Goal: Book appointment/travel/reservation

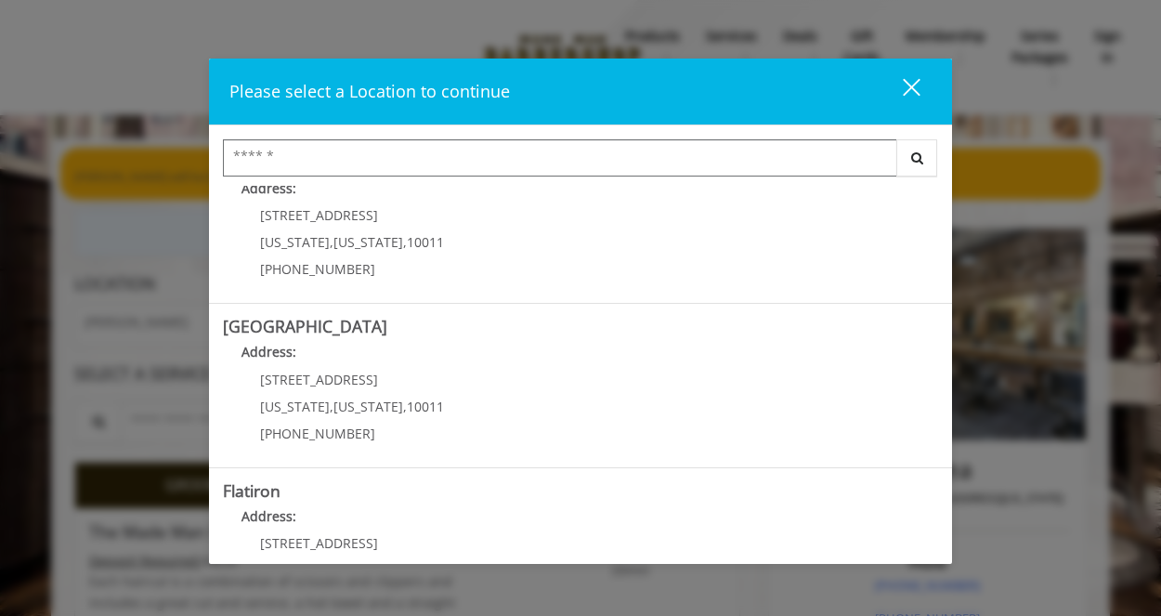
scroll to position [225, 0]
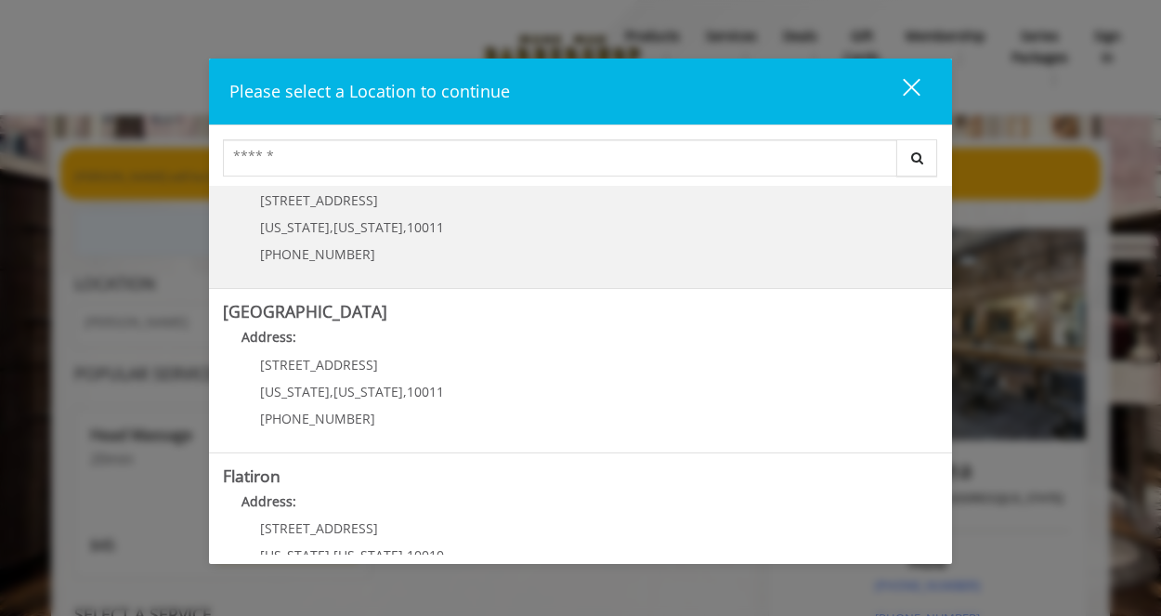
click at [571, 231] on link "Chelsea Address: 169/170 W 23rd St New York , New York , 10011 (917) 639-3902" at bounding box center [580, 206] width 715 height 136
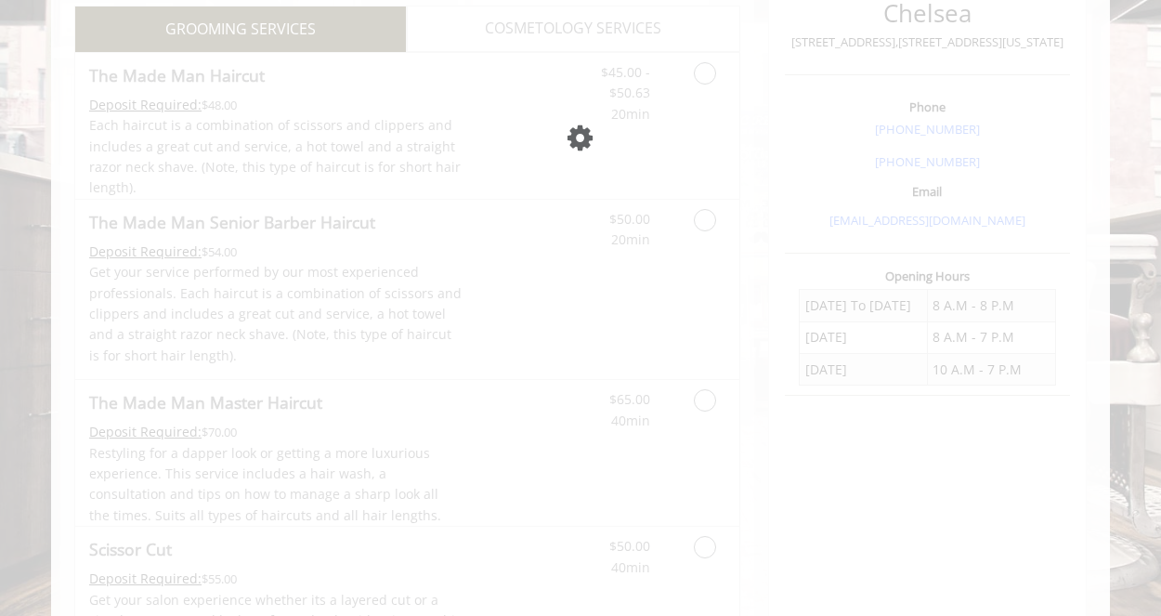
scroll to position [697, 0]
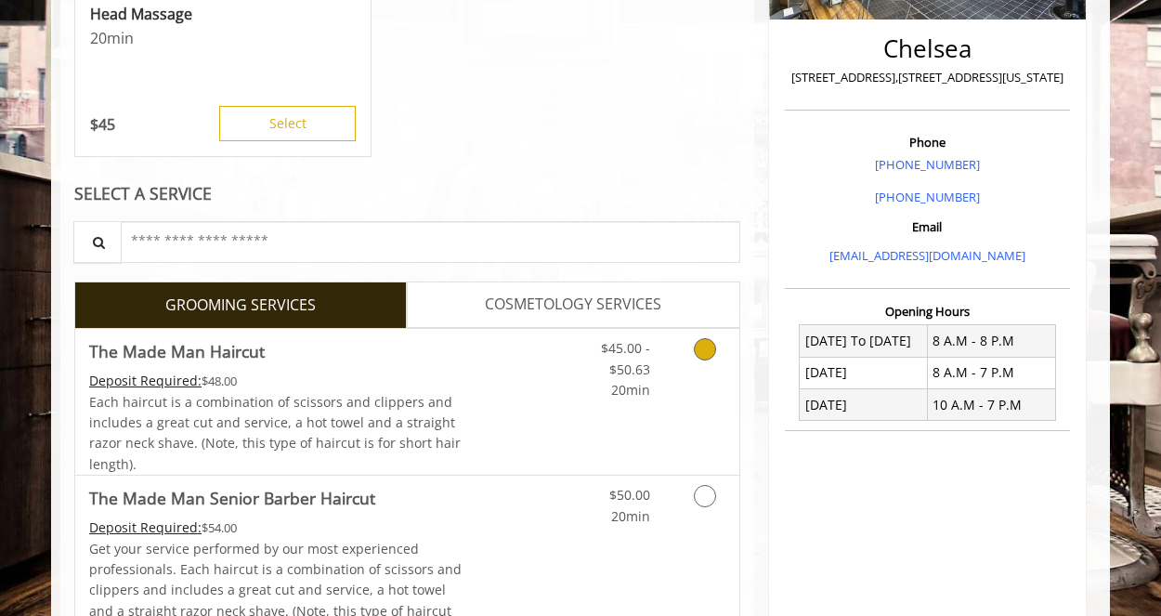
click at [702, 349] on icon "Grooming services" at bounding box center [705, 349] width 22 height 22
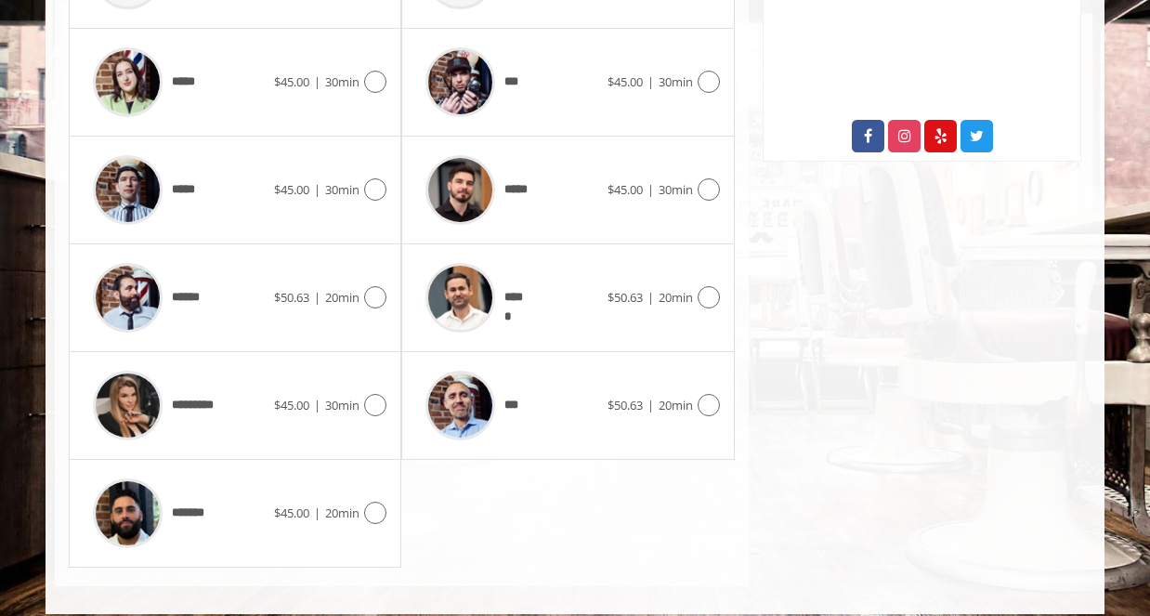
scroll to position [1011, 0]
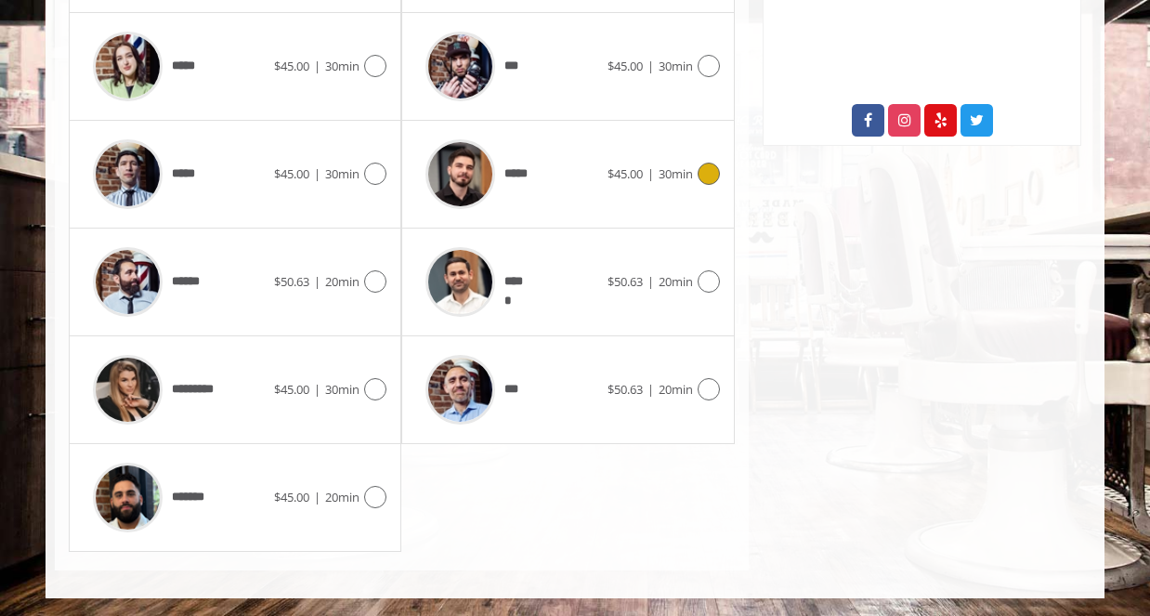
click at [701, 168] on icon at bounding box center [709, 174] width 22 height 22
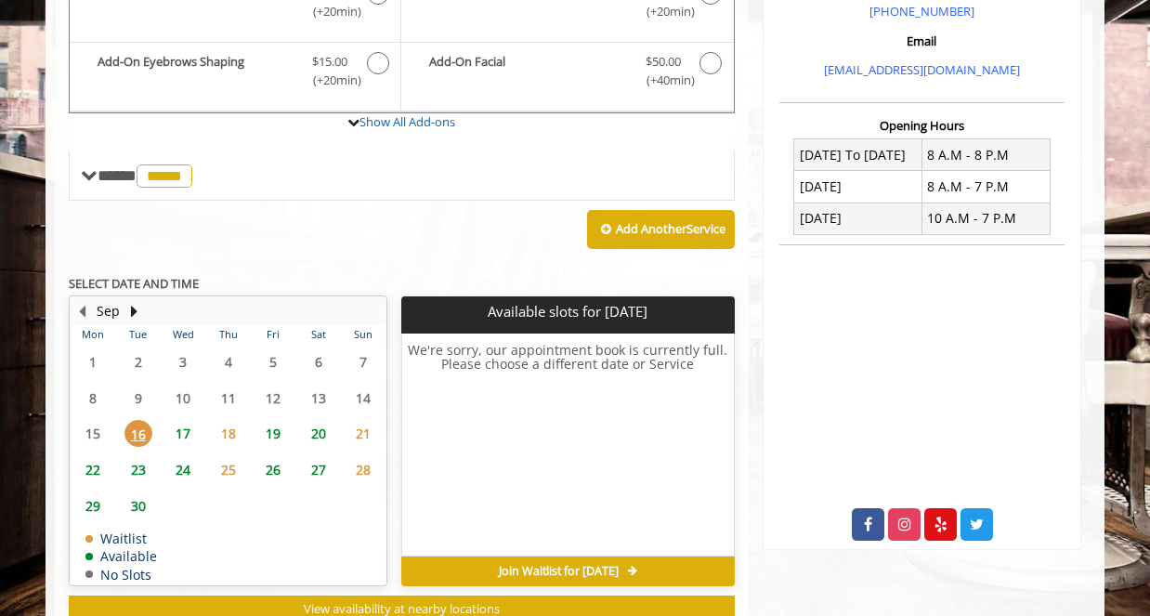
scroll to position [608, 0]
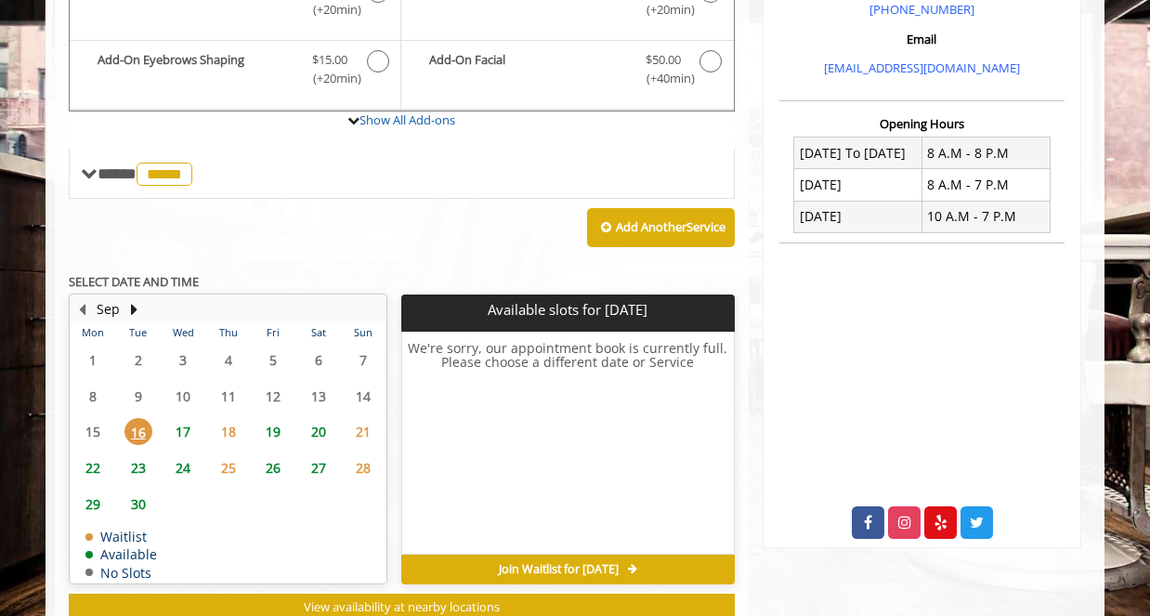
click at [184, 429] on span "17" at bounding box center [183, 431] width 28 height 27
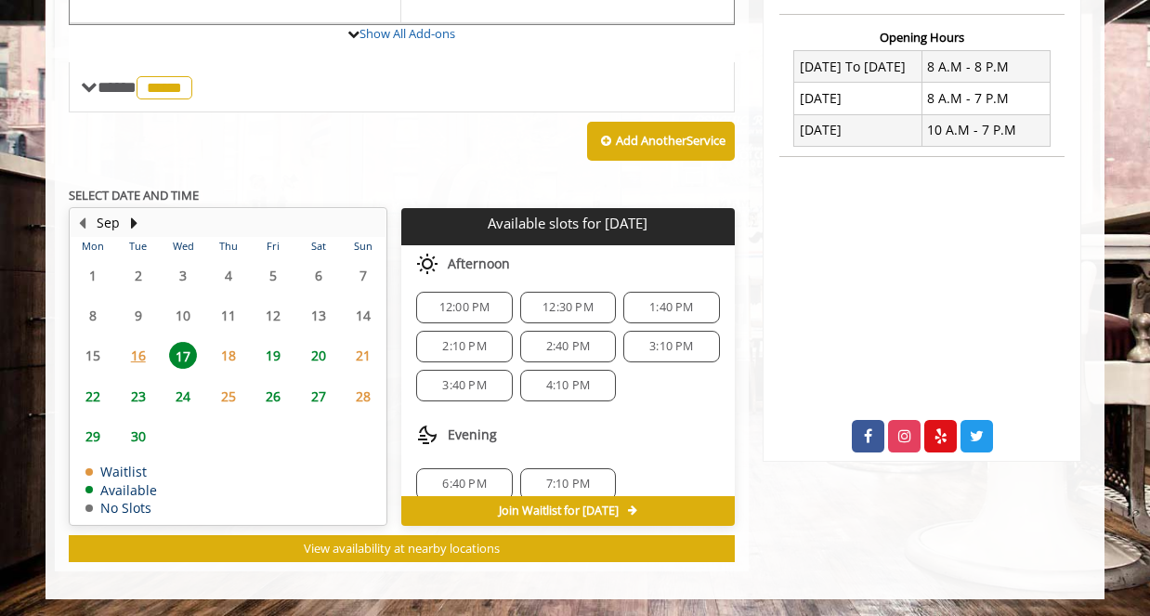
scroll to position [123, 0]
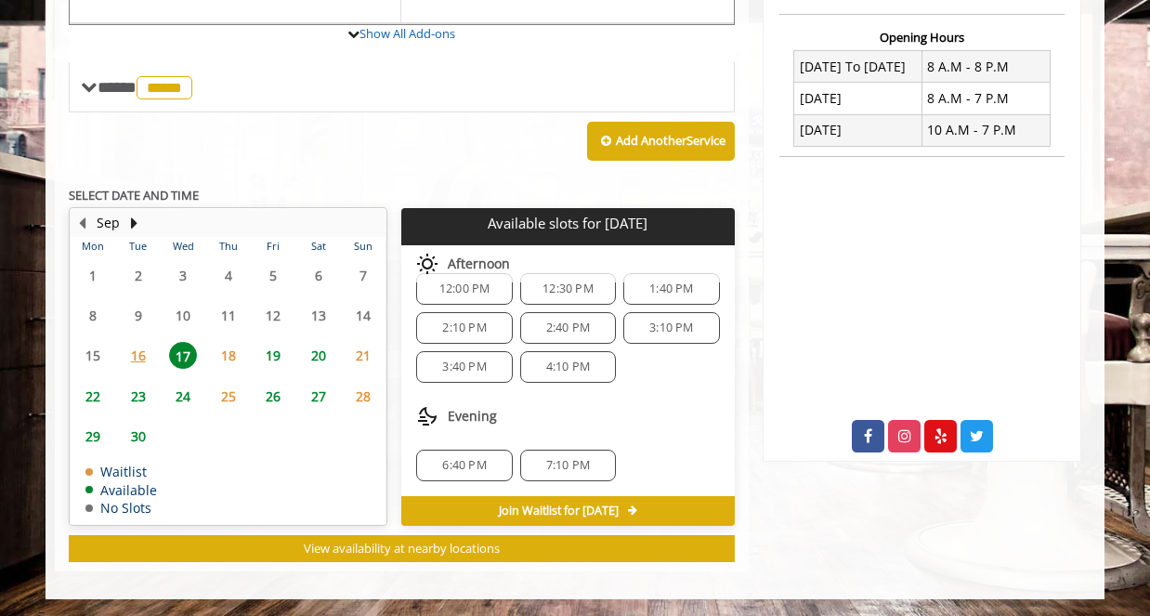
click at [442, 465] on span "6:40 PM" at bounding box center [464, 465] width 44 height 15
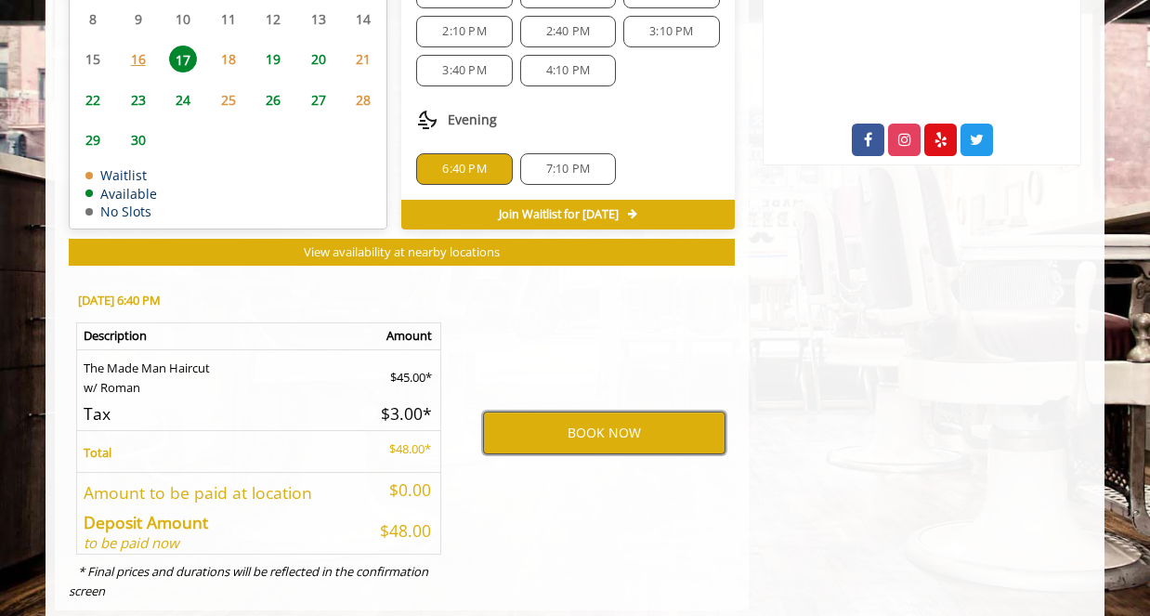
scroll to position [982, 0]
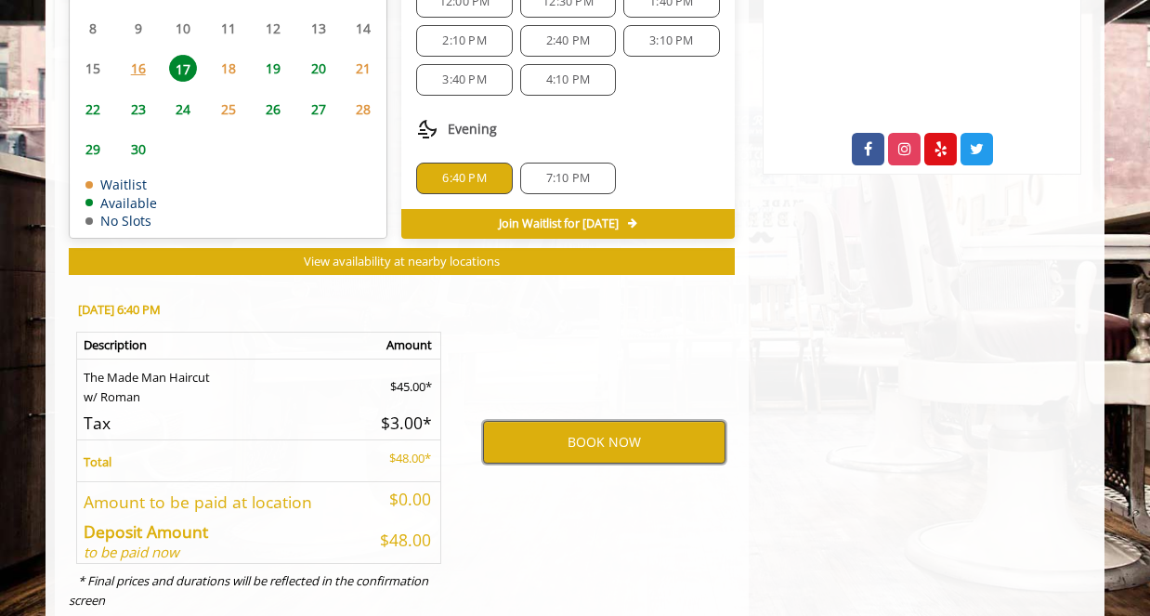
click at [626, 443] on button "BOOK NOW" at bounding box center [604, 442] width 242 height 43
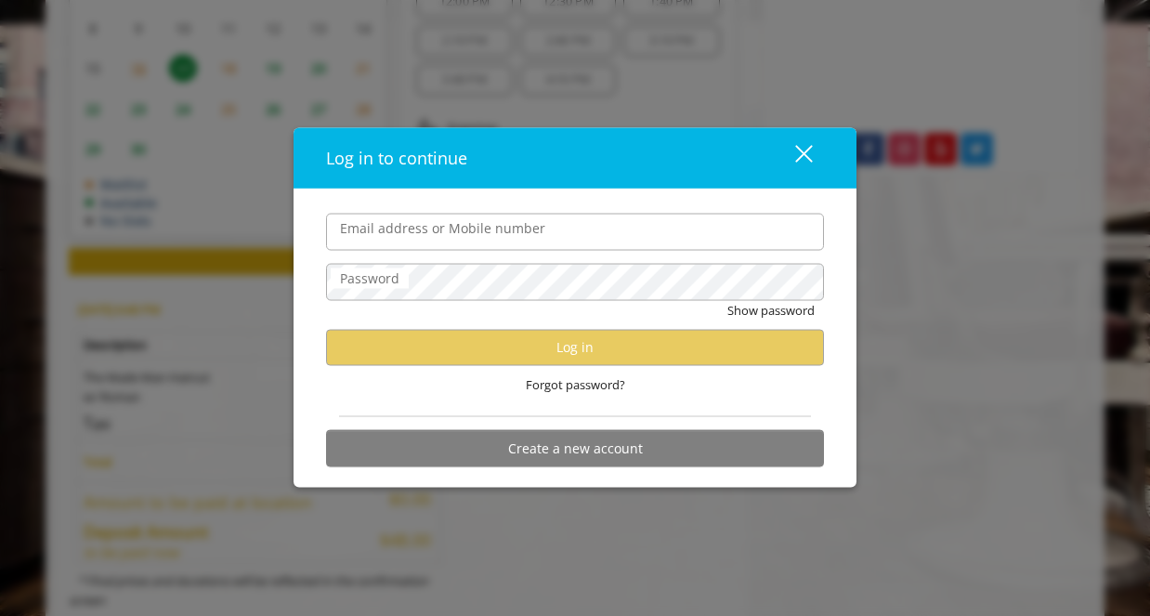
type input "**********"
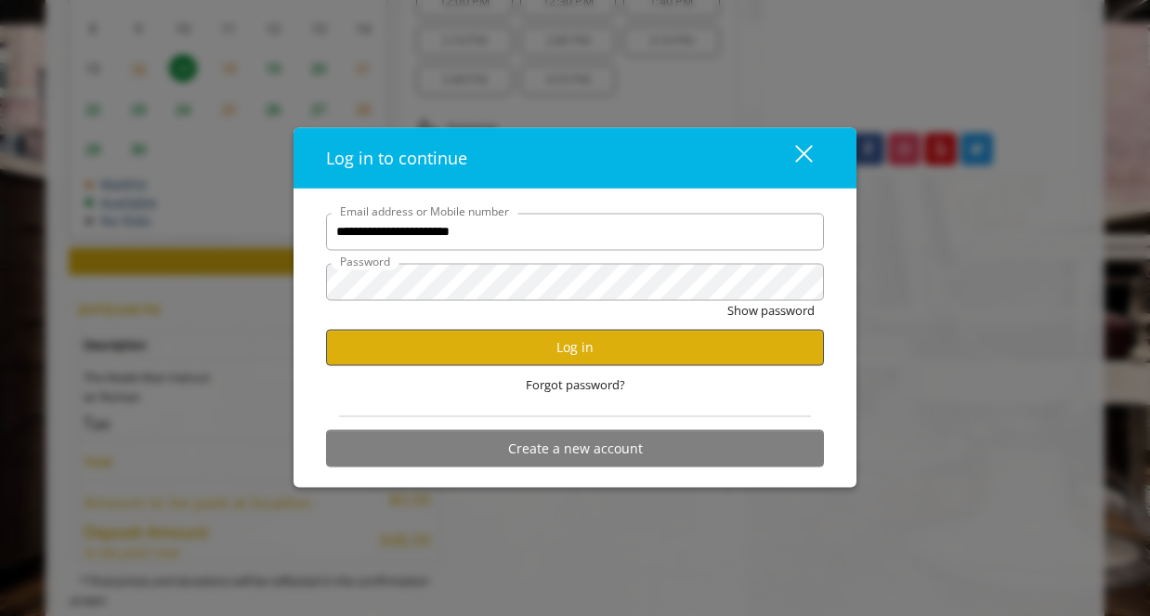
scroll to position [0, 0]
click at [605, 346] on button "Log in" at bounding box center [575, 347] width 498 height 36
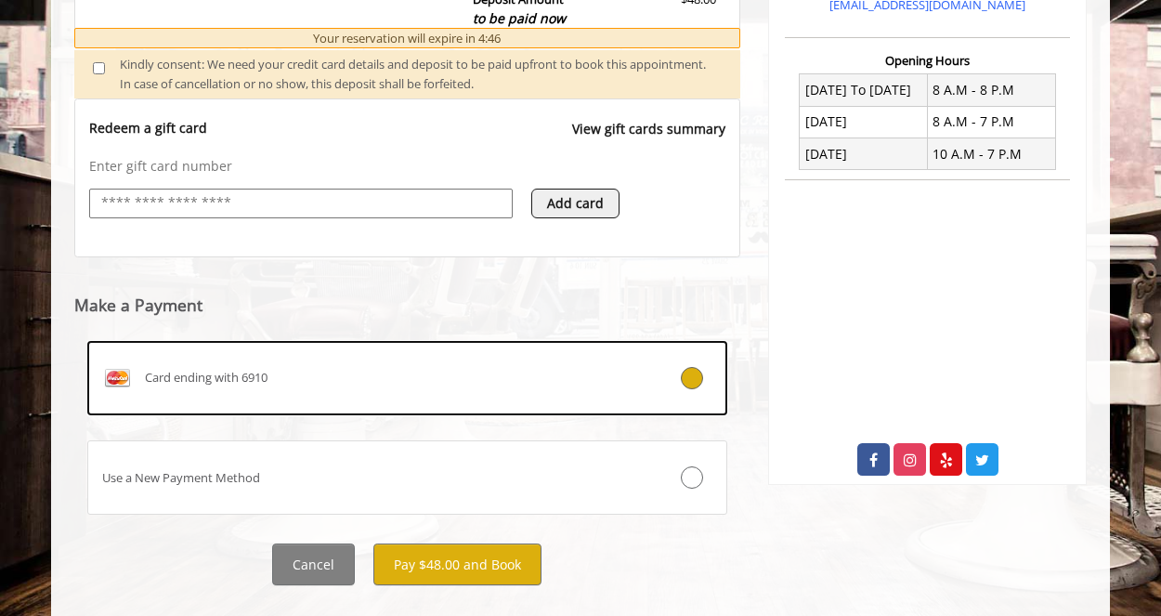
scroll to position [692, 0]
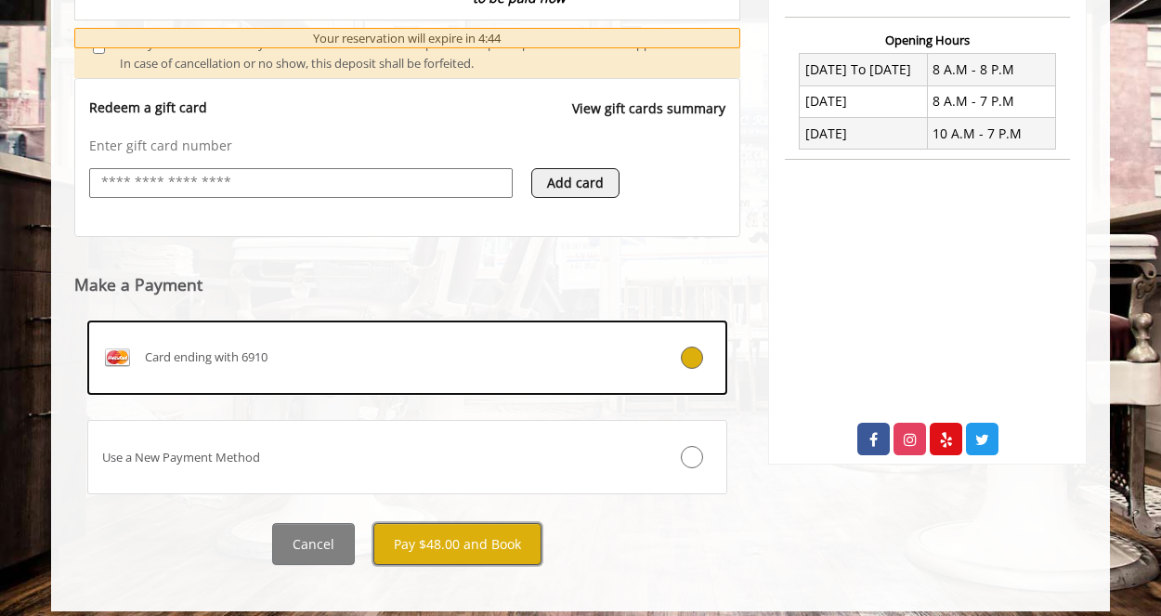
click at [490, 550] on button "Pay $48.00 and Book" at bounding box center [457, 544] width 168 height 42
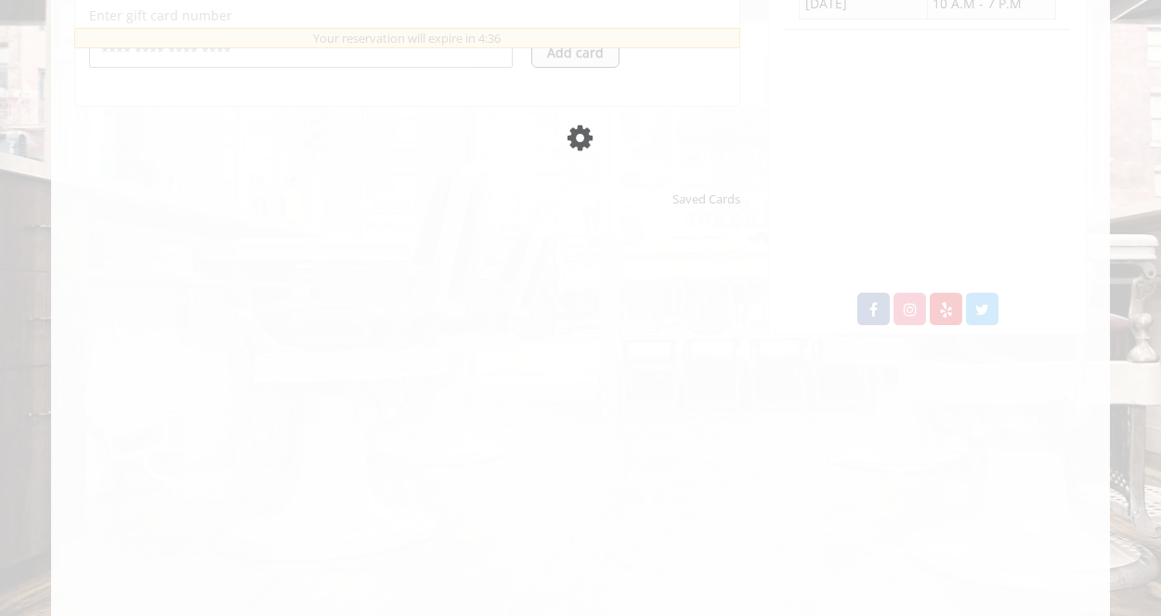
scroll to position [824, 0]
